Goal: Find specific page/section: Find specific page/section

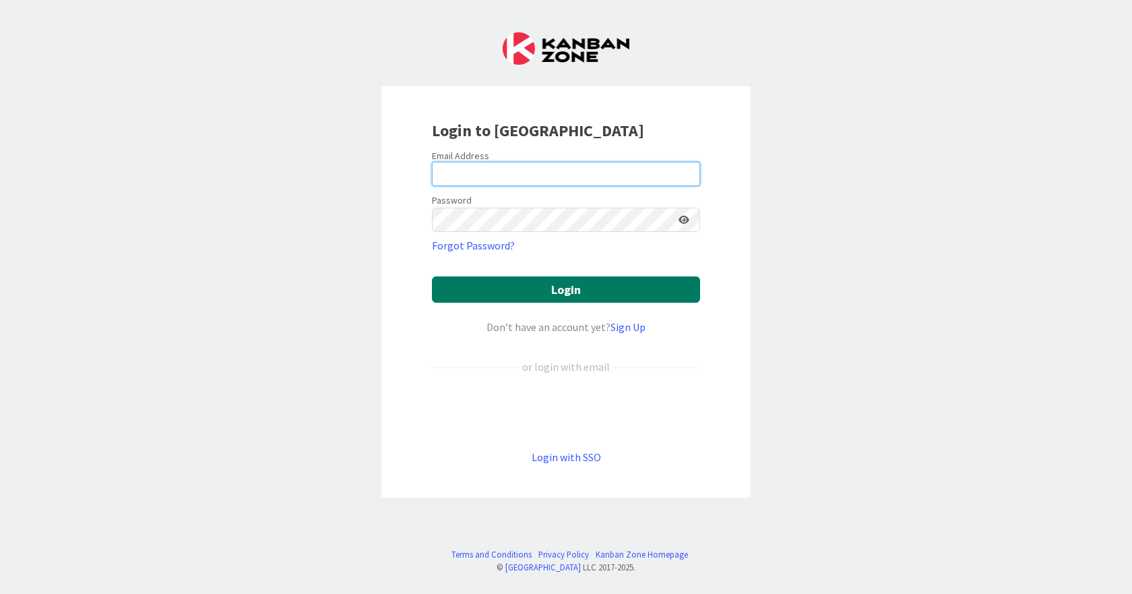
type input "[EMAIL_ADDRESS][DOMAIN_NAME]"
click at [582, 296] on button "Login" at bounding box center [566, 289] width 268 height 26
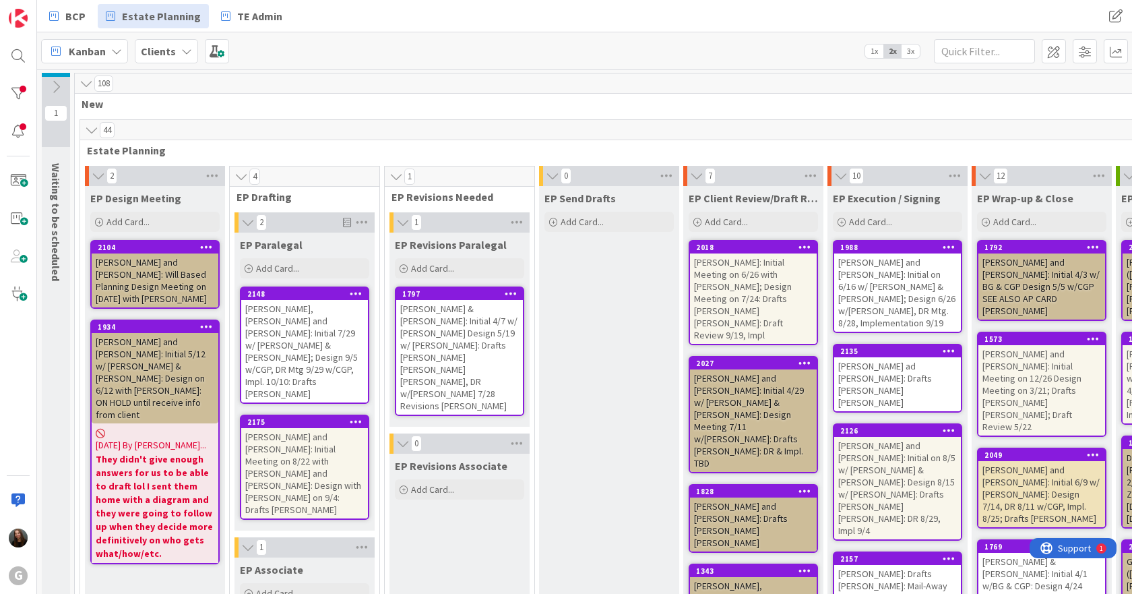
click at [468, 331] on div "[PERSON_NAME] & [PERSON_NAME]: Initial 4/7 w/ [PERSON_NAME] Design 5/19 w/ [PER…" at bounding box center [459, 357] width 127 height 115
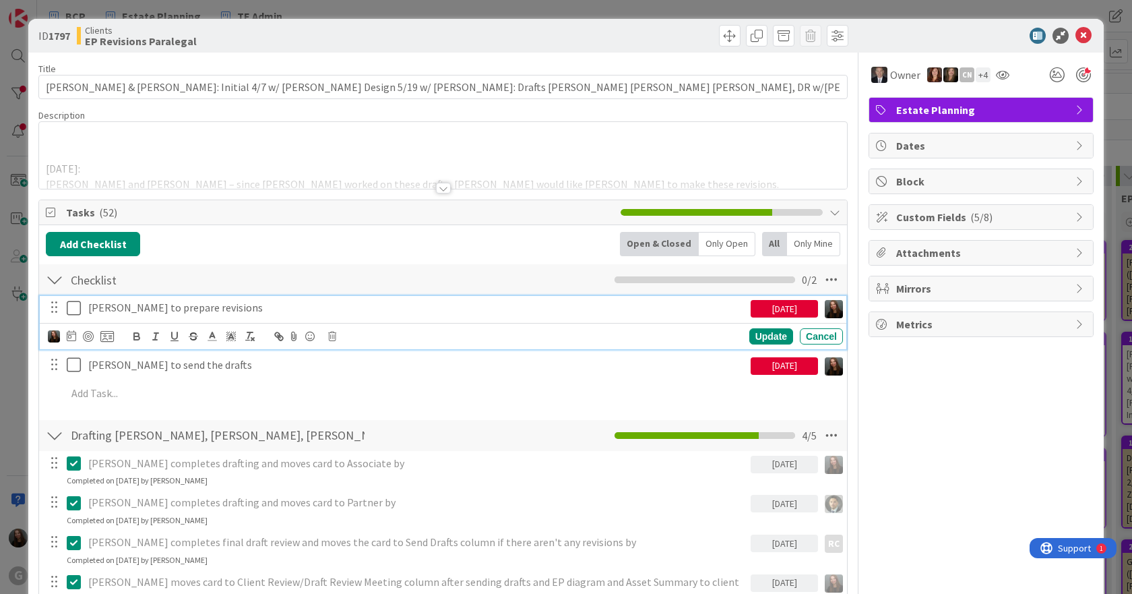
click at [80, 310] on icon at bounding box center [74, 308] width 14 height 16
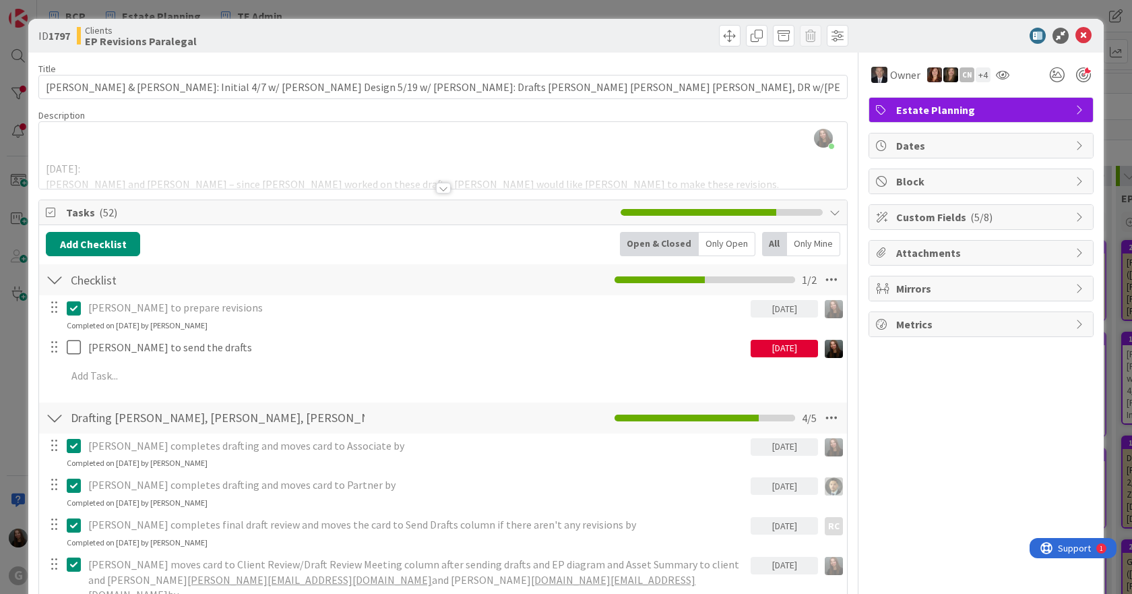
click at [441, 186] on div at bounding box center [443, 188] width 15 height 11
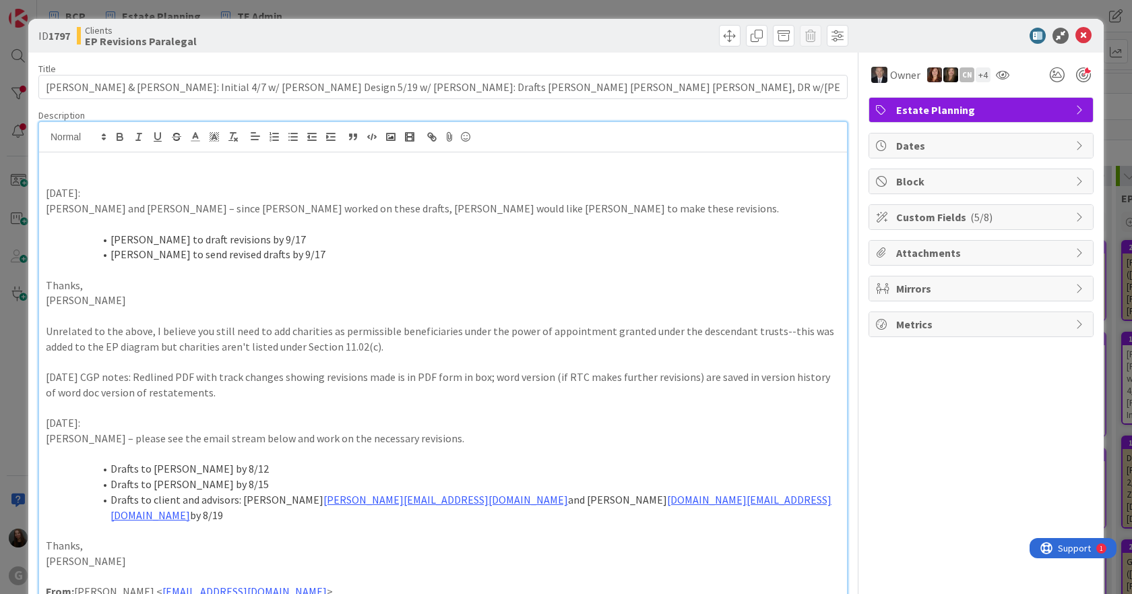
click at [1063, 34] on div at bounding box center [974, 36] width 239 height 16
click at [1075, 36] on icon at bounding box center [1083, 36] width 16 height 16
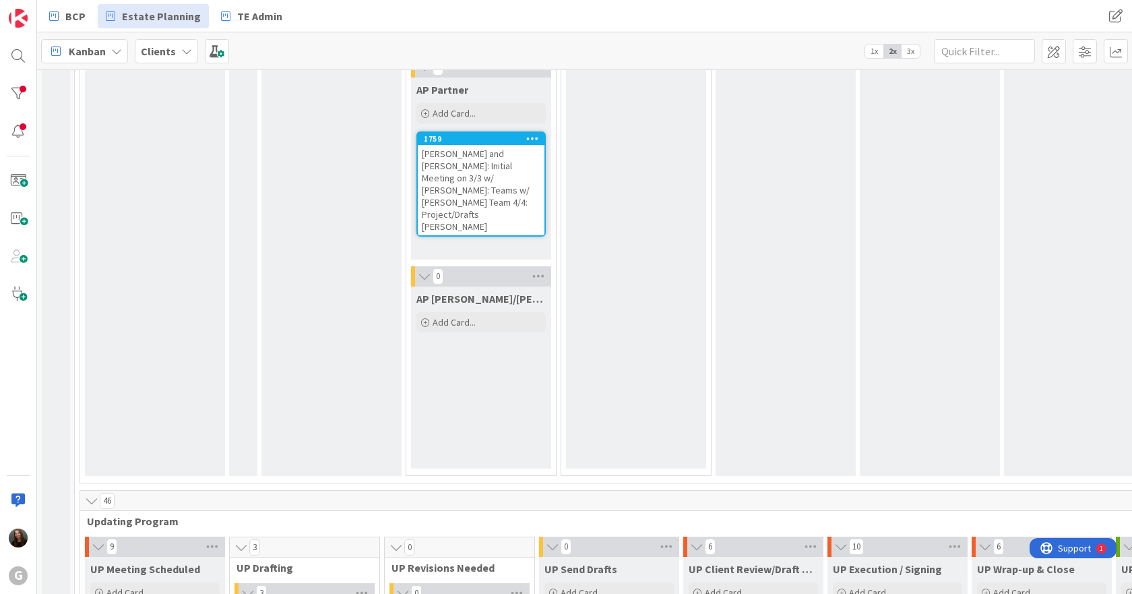
scroll to position [2426, 0]
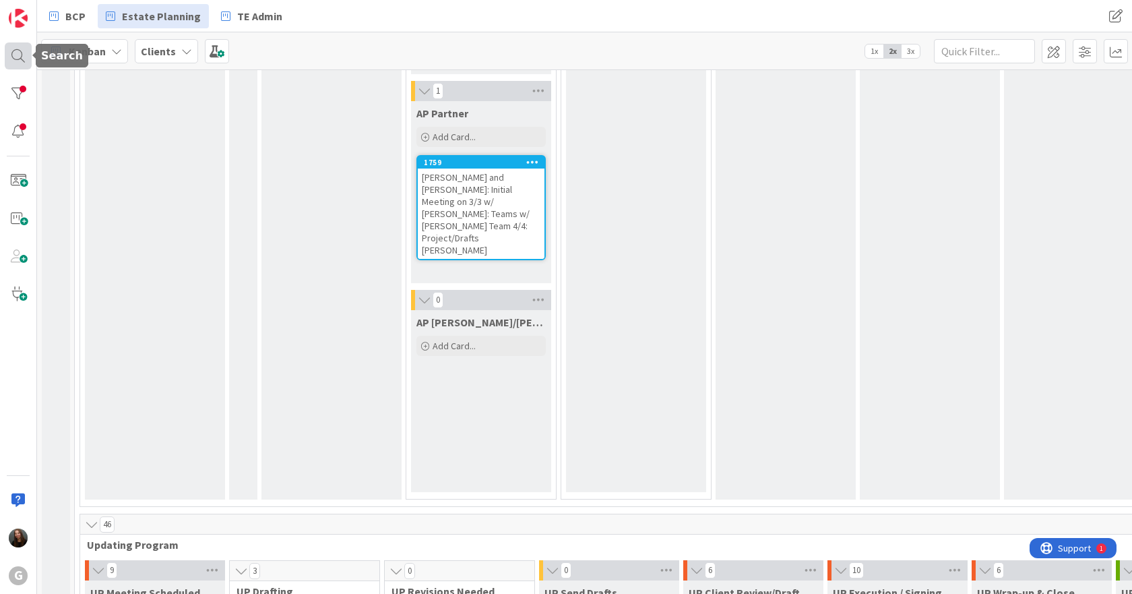
click at [19, 59] on div at bounding box center [18, 55] width 27 height 27
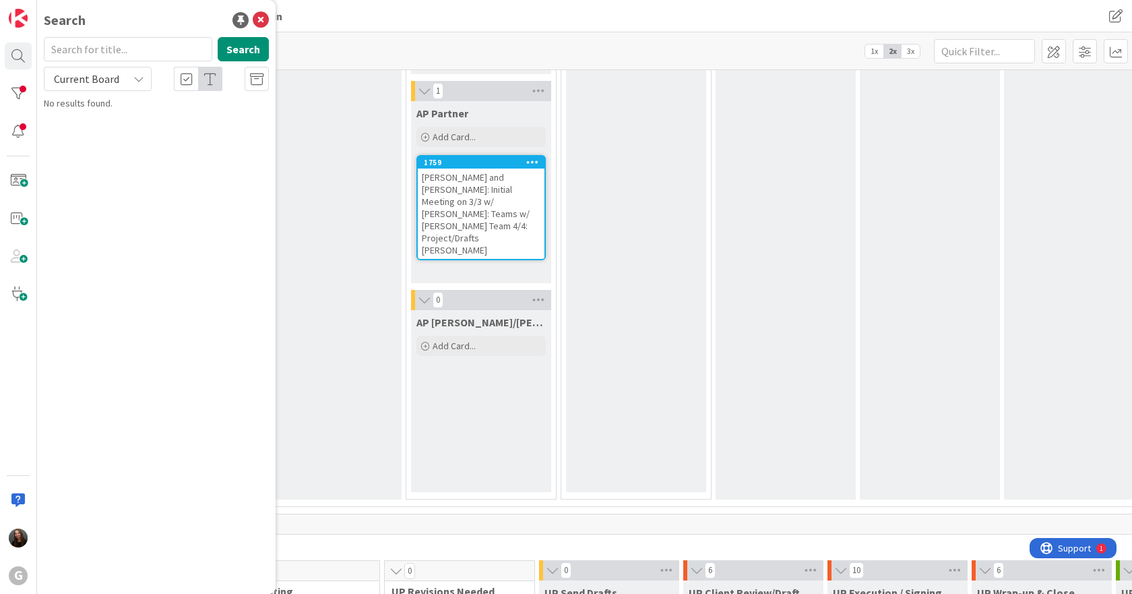
click at [120, 53] on input "text" at bounding box center [128, 49] width 168 height 24
type input "[PERSON_NAME]"
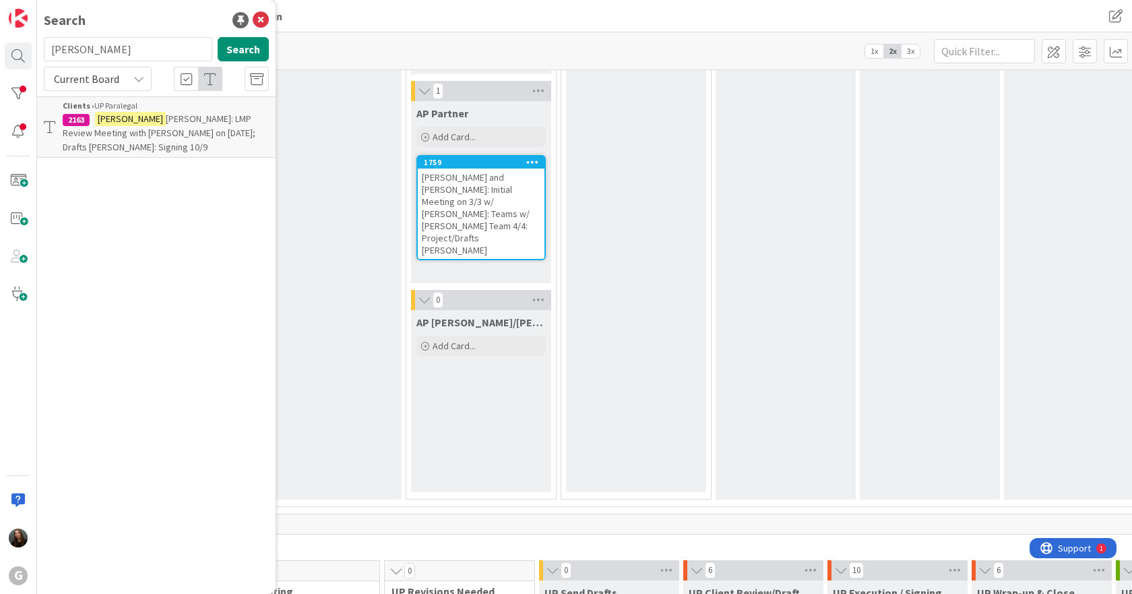
click at [172, 125] on p "[PERSON_NAME] [PERSON_NAME]: LMP Review Meeting with [PERSON_NAME] on [DATE]; D…" at bounding box center [166, 133] width 206 height 42
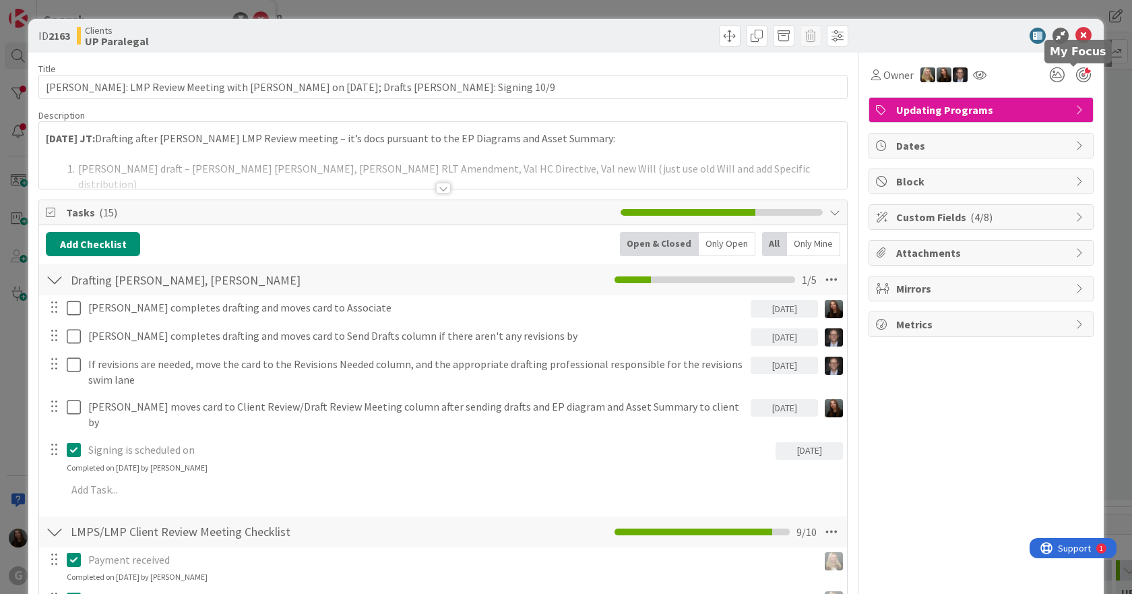
click at [1076, 71] on div at bounding box center [1083, 74] width 15 height 15
click at [1075, 30] on icon at bounding box center [1083, 36] width 16 height 16
